Goal: Check status

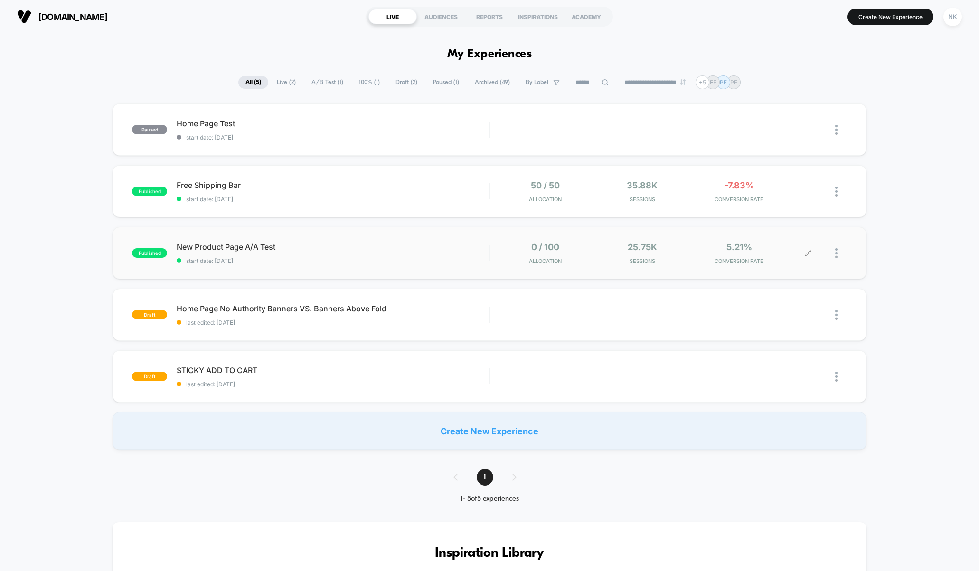
click at [742, 251] on span "5.21%" at bounding box center [739, 247] width 26 height 10
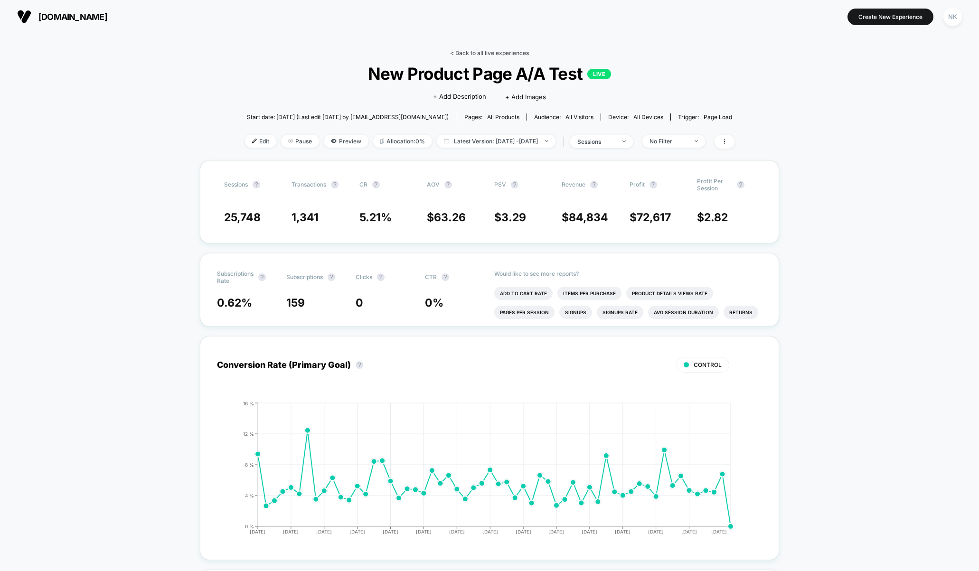
click at [479, 52] on link "< Back to all live experiences" at bounding box center [489, 52] width 79 height 7
